Goal: Use online tool/utility: Utilize a website feature to perform a specific function

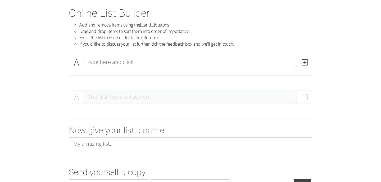
scroll to position [27, 0]
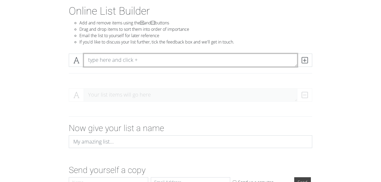
click at [108, 63] on textarea at bounding box center [191, 59] width 214 height 13
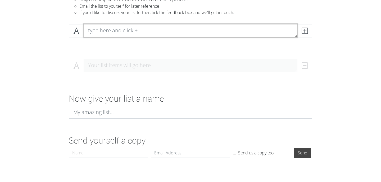
scroll to position [24, 0]
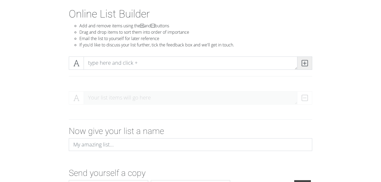
click at [307, 64] on icon at bounding box center [305, 62] width 6 height 5
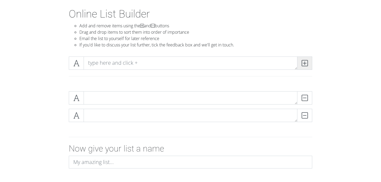
click at [307, 64] on icon at bounding box center [305, 62] width 6 height 5
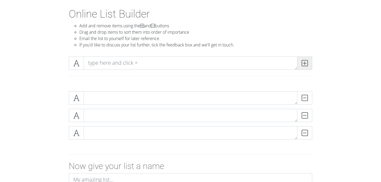
click at [307, 64] on icon at bounding box center [305, 62] width 6 height 5
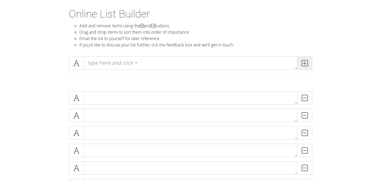
click at [307, 64] on icon at bounding box center [305, 62] width 6 height 5
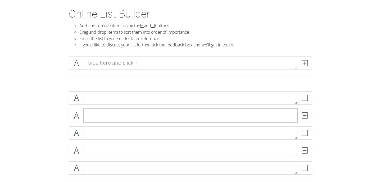
click at [253, 113] on textarea at bounding box center [191, 115] width 214 height 13
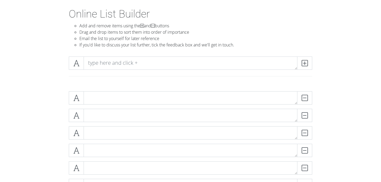
click at [150, 105] on div "DELETE" at bounding box center [191, 99] width 246 height 17
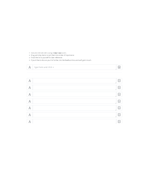
scroll to position [53, 0]
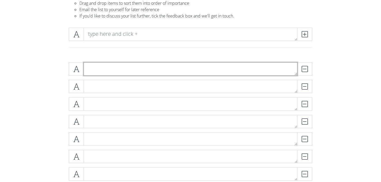
click at [117, 68] on textarea at bounding box center [191, 68] width 214 height 13
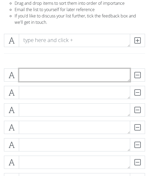
paste textarea "[PERSON_NAME] Construction"
type textarea "[PERSON_NAME] Construction"
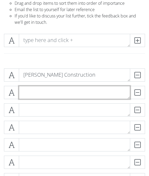
click at [36, 90] on textarea at bounding box center [74, 92] width 111 height 13
paste textarea "TK Elevator"
type textarea "TK Elevator"
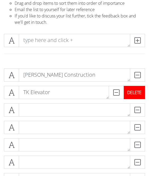
click at [136, 93] on div "DELETE" at bounding box center [134, 92] width 21 height 13
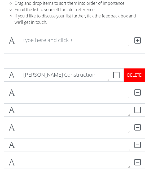
click at [138, 74] on div "DELETE" at bounding box center [134, 75] width 21 height 13
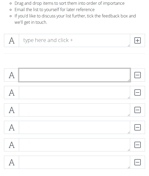
click at [47, 74] on textarea at bounding box center [74, 75] width 111 height 13
paste textarea "ABeam Consulting"
type textarea "ABeam Consulting"
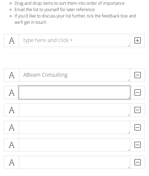
click at [23, 95] on textarea at bounding box center [74, 92] width 111 height 13
paste textarea "Caltrans"
type textarea "Caltrans"
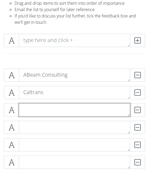
click at [47, 111] on textarea at bounding box center [74, 110] width 111 height 13
paste textarea "Cintas Corp"
type textarea "Cintas Corp"
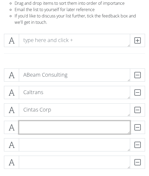
click at [30, 128] on textarea at bounding box center [74, 127] width 111 height 13
paste textarea "CoBank"
type textarea "CoBank"
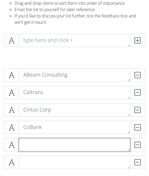
click at [28, 146] on textarea at bounding box center [74, 145] width 111 height 13
paste textarea "Consolidated Electrical Distributors (CED)"
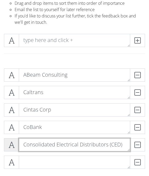
type textarea "Consolidated Electrical Distributors (CED)"
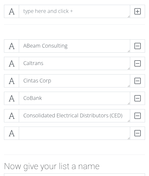
scroll to position [88, 0]
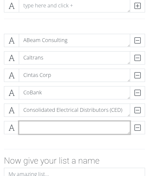
click at [41, 132] on textarea at bounding box center [74, 127] width 111 height 13
paste textarea "[PERSON_NAME]"
type textarea "[PERSON_NAME]"
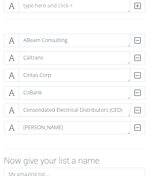
click at [62, 139] on div "ABeam Consulting DELETE Caltrans DELETE Cintas Corp DELETE CoBank DELETE Consol…" at bounding box center [74, 86] width 149 height 113
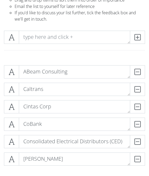
scroll to position [52, 0]
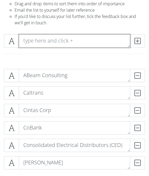
click at [39, 39] on textarea at bounding box center [74, 40] width 111 height 13
paste textarea "Crown Equipment Corp."
type textarea "Crown Equipment Corp."
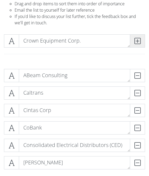
click at [141, 41] on span at bounding box center [137, 40] width 15 height 13
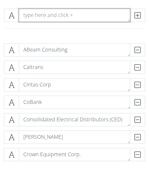
scroll to position [68, 0]
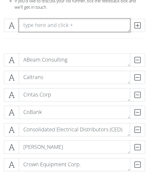
paste textarea "[PERSON_NAME]"
type textarea "[PERSON_NAME]"
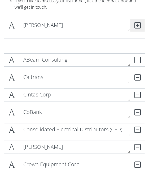
click at [139, 26] on icon at bounding box center [137, 25] width 6 height 5
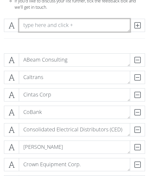
paste textarea "Enterprise Holdings"
type textarea "Enterprise Holdings"
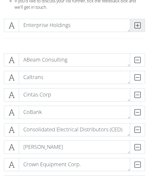
click at [138, 25] on icon at bounding box center [137, 25] width 6 height 5
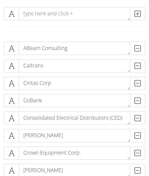
scroll to position [75, 0]
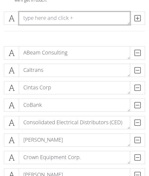
paste textarea "Equitable"
type textarea "Equitable"
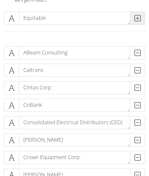
click at [139, 20] on icon at bounding box center [137, 18] width 6 height 5
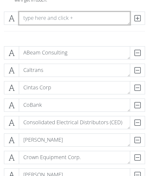
paste textarea "Farmers & Merchants Bank"
type textarea "Farmers & Merchants Bank"
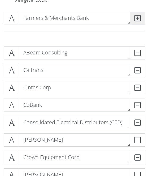
click at [133, 20] on span at bounding box center [137, 18] width 15 height 13
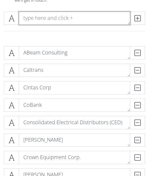
click at [39, 13] on textarea at bounding box center [74, 18] width 111 height 13
paste textarea "[PERSON_NAME]"
type textarea "[PERSON_NAME]"
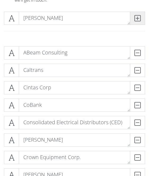
click at [141, 18] on span at bounding box center [137, 18] width 15 height 13
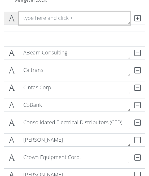
paste textarea "Hajoca"
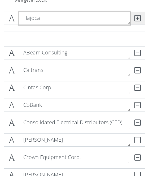
type textarea "Hajoca"
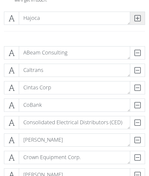
click at [139, 16] on icon at bounding box center [137, 18] width 6 height 5
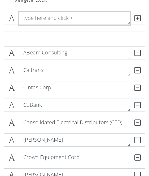
paste textarea "[PERSON_NAME] Family wines"
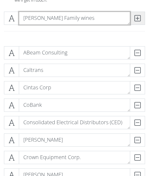
type textarea "[PERSON_NAME] Family wines"
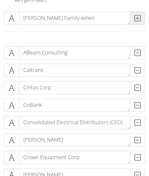
click at [137, 17] on icon at bounding box center [137, 18] width 6 height 5
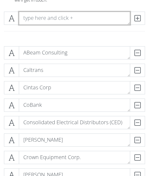
paste textarea "KEYENCE"
type textarea "KEYENCE"
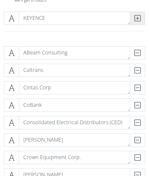
click at [137, 22] on span at bounding box center [137, 18] width 15 height 13
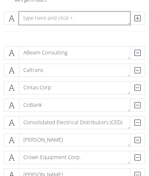
paste textarea "L&W Supply"
type textarea "L&W Supply"
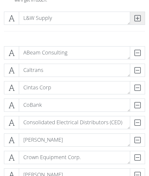
click at [132, 20] on span at bounding box center [137, 18] width 15 height 13
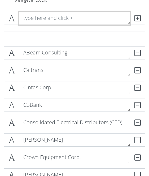
paste textarea "Landmark Construction"
type textarea "Landmark Construction"
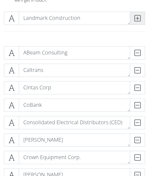
click at [141, 16] on span at bounding box center [137, 18] width 15 height 13
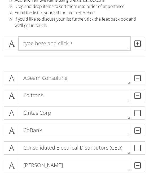
scroll to position [0, 0]
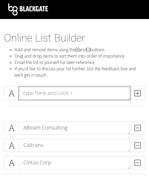
paste textarea "Marcus & Millichap"
type textarea "Marcus & Millichap"
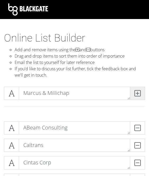
click at [138, 93] on icon at bounding box center [137, 93] width 6 height 5
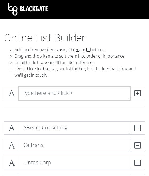
paste textarea "[PERSON_NAME]"
type textarea "[PERSON_NAME]"
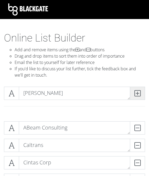
click at [138, 94] on icon at bounding box center [137, 93] width 6 height 5
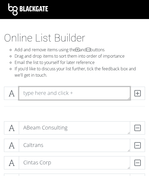
paste textarea "Pepsico"
type textarea "Pepsico"
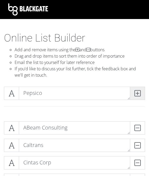
click at [142, 94] on span at bounding box center [137, 93] width 15 height 13
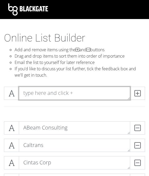
paste textarea "Platform Accounting"
type textarea "Platform Accounting"
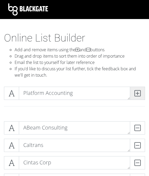
click at [137, 95] on icon at bounding box center [137, 93] width 6 height 5
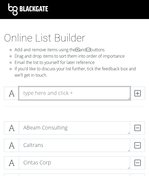
paste textarea "[PERSON_NAME] Industries"
type textarea "[PERSON_NAME] Industries"
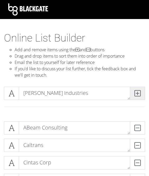
click at [136, 95] on icon at bounding box center [137, 93] width 6 height 5
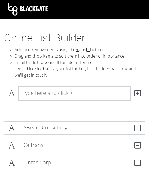
paste textarea "[PERSON_NAME] Bros"
type textarea "[PERSON_NAME] Bros"
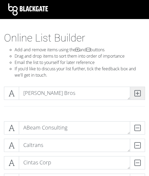
click at [137, 91] on icon at bounding box center [137, 93] width 6 height 5
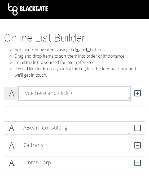
paste textarea "Southern [PERSON_NAME]"
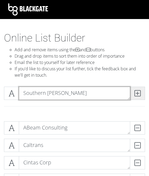
type textarea "Southern [PERSON_NAME]"
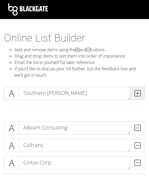
click at [142, 93] on span at bounding box center [137, 93] width 15 height 13
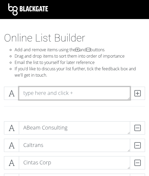
paste textarea "TK elevators"
type textarea "TK elevators"
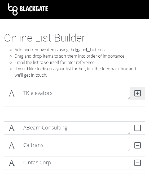
click at [139, 96] on icon at bounding box center [137, 93] width 6 height 5
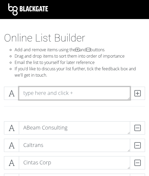
paste textarea "[GEOGRAPHIC_DATA] counties"
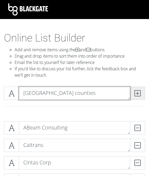
type textarea "[GEOGRAPHIC_DATA] counties"
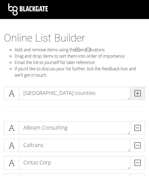
click at [139, 92] on icon at bounding box center [137, 93] width 6 height 5
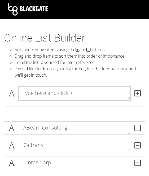
paste textarea "[PERSON_NAME] construction services"
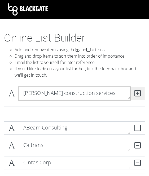
type textarea "[PERSON_NAME] construction services"
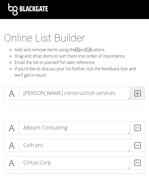
click at [139, 96] on icon at bounding box center [137, 93] width 6 height 5
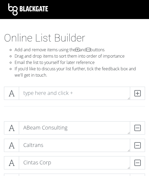
click at [66, 72] on li "If you'd like to discuss your list further, tick the feedback box and we'll get…" at bounding box center [80, 72] width 130 height 13
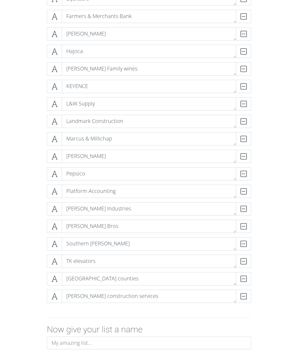
scroll to position [281, 0]
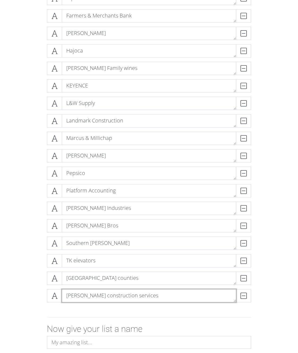
drag, startPoint x: 88, startPoint y: 295, endPoint x: 88, endPoint y: 271, distance: 23.8
click at [88, 181] on div "ABeam Consulting DELETE Caltrans DELETE Cintas Corp DELETE CoBank DELETE Consol…" at bounding box center [149, 70] width 204 height 472
click at [141, 181] on div at bounding box center [149, 317] width 212 height 5
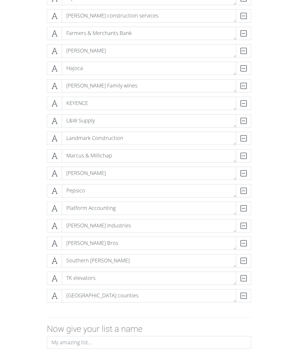
drag, startPoint x: 59, startPoint y: 296, endPoint x: 59, endPoint y: 291, distance: 5.0
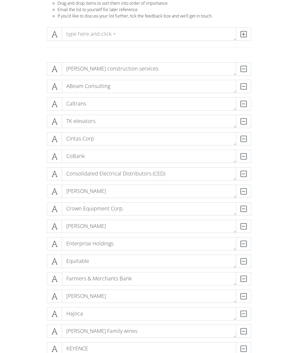
scroll to position [52, 0]
drag, startPoint x: 52, startPoint y: 104, endPoint x: 52, endPoint y: 100, distance: 4.0
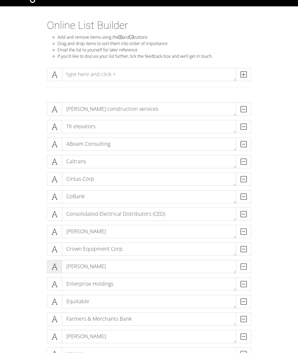
scroll to position [0, 0]
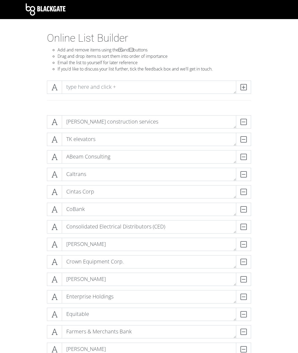
click at [36, 181] on div "[PERSON_NAME] construction services DELETE TK elevators DELETE ABeam Consulting…" at bounding box center [149, 351] width 254 height 480
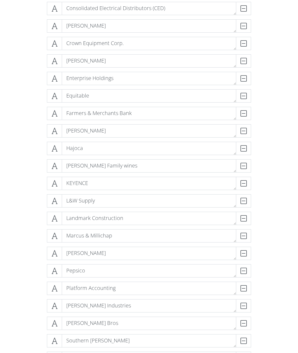
scroll to position [219, 0]
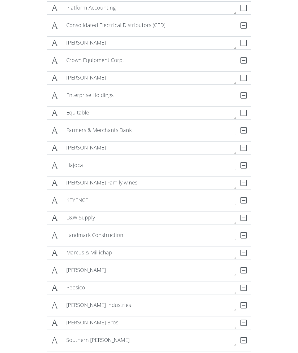
drag, startPoint x: 55, startPoint y: 288, endPoint x: 55, endPoint y: 281, distance: 7.7
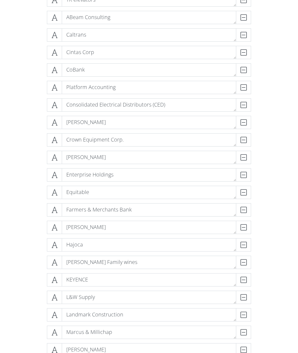
scroll to position [116, 0]
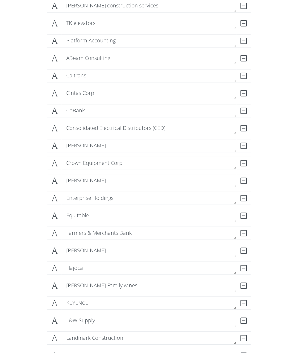
drag, startPoint x: 54, startPoint y: 115, endPoint x: 55, endPoint y: 112, distance: 2.9
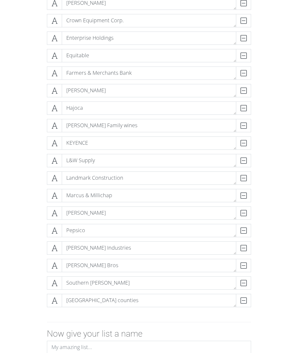
scroll to position [286, 0]
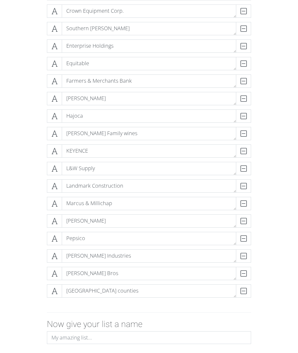
drag, startPoint x: 52, startPoint y: 273, endPoint x: 52, endPoint y: 270, distance: 3.4
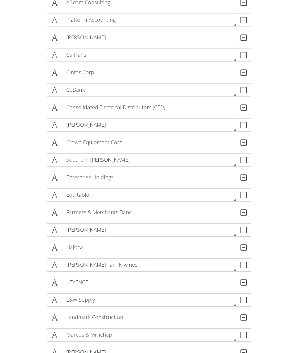
scroll to position [141, 0]
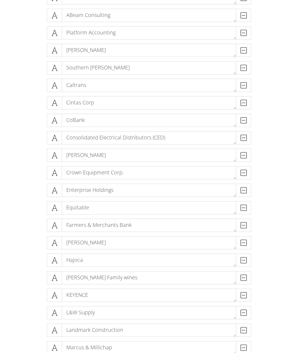
drag, startPoint x: 54, startPoint y: 175, endPoint x: 54, endPoint y: 170, distance: 4.5
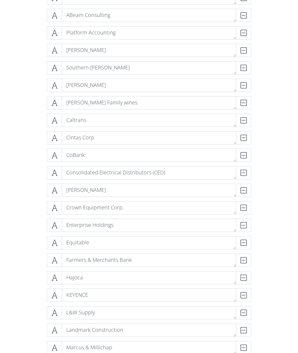
drag, startPoint x: 58, startPoint y: 283, endPoint x: 58, endPoint y: 278, distance: 4.5
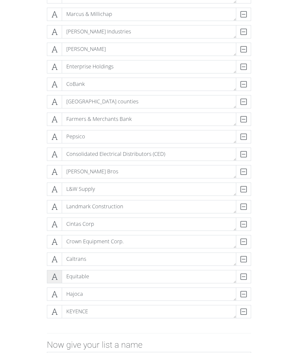
scroll to position [266, 0]
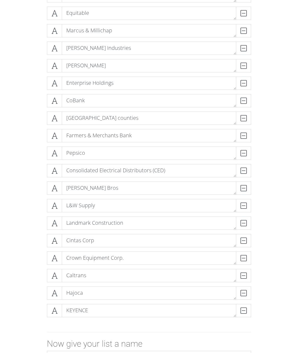
drag, startPoint x: 56, startPoint y: 276, endPoint x: 56, endPoint y: 273, distance: 3.4
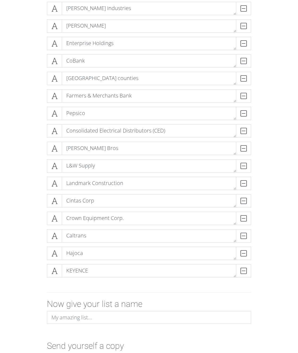
scroll to position [306, 0]
click at [18, 181] on form "[PERSON_NAME] construction services DELETE TK elevators DELETE ABeam Consulting…" at bounding box center [149, 85] width 298 height 560
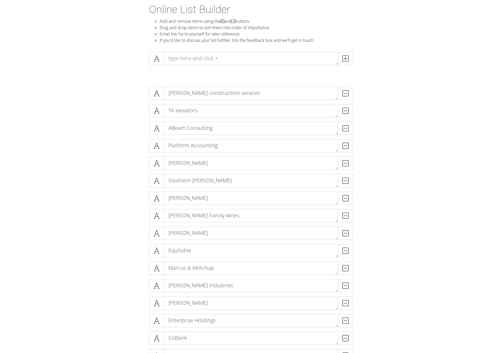
scroll to position [29, 0]
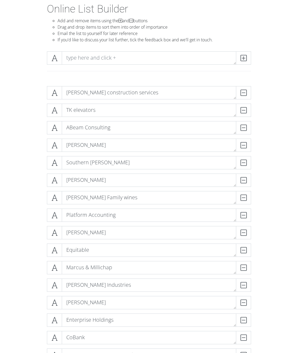
click at [32, 137] on div "TK elevators DELETE ABeam Consulting DELETE [PERSON_NAME] [PERSON_NAME] constru…" at bounding box center [149, 322] width 254 height 480
